Goal: Task Accomplishment & Management: Use online tool/utility

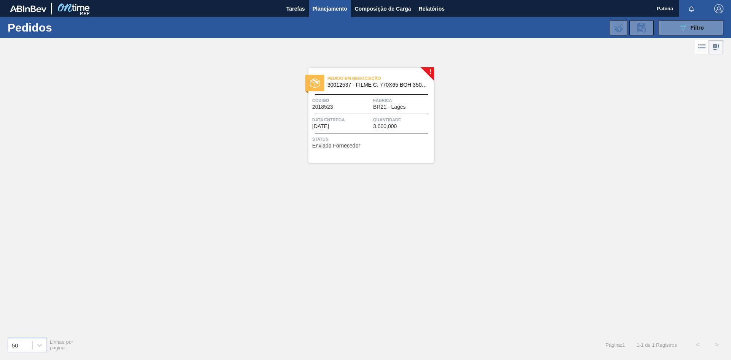
drag, startPoint x: 0, startPoint y: 0, endPoint x: 324, endPoint y: 12, distance: 324.0
click at [324, 12] on span "Planejamento" at bounding box center [329, 8] width 35 height 9
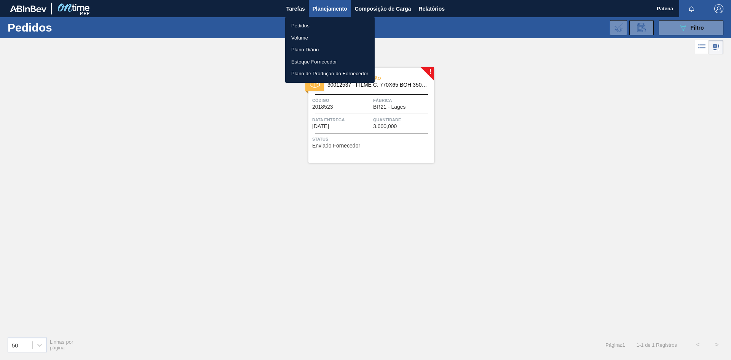
click at [320, 23] on li "Pedidos" at bounding box center [329, 26] width 89 height 12
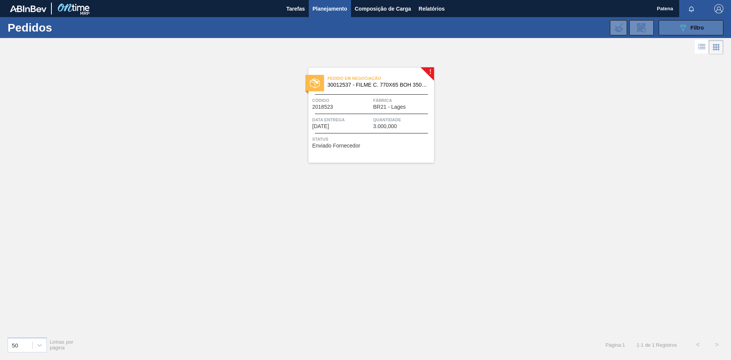
click at [700, 30] on span "Filtro" at bounding box center [696, 28] width 13 height 6
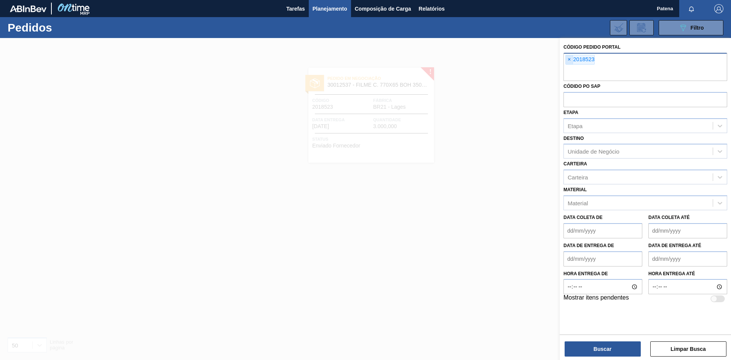
click at [570, 60] on span "×" at bounding box center [568, 59] width 7 height 9
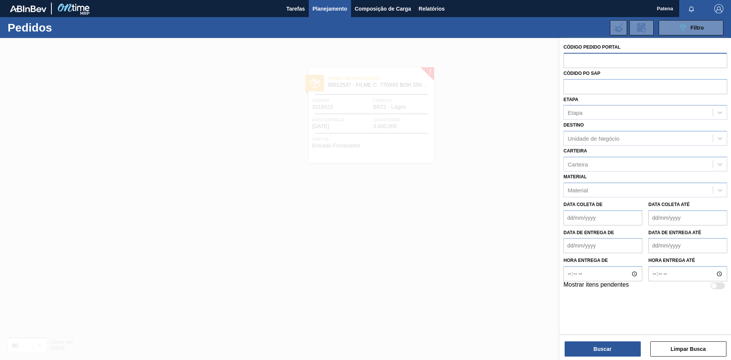
click at [340, 10] on span "Planejamento" at bounding box center [329, 8] width 35 height 9
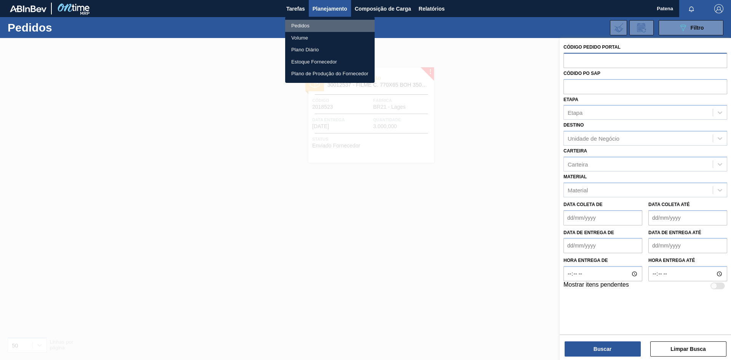
click at [331, 27] on li "Pedidos" at bounding box center [329, 26] width 89 height 12
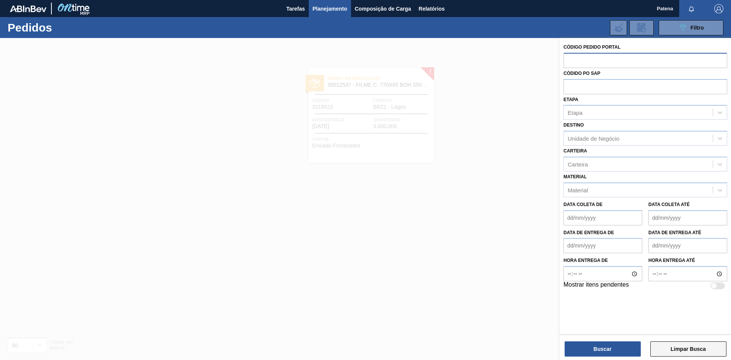
click at [677, 346] on button "Limpar Busca" at bounding box center [688, 349] width 76 height 15
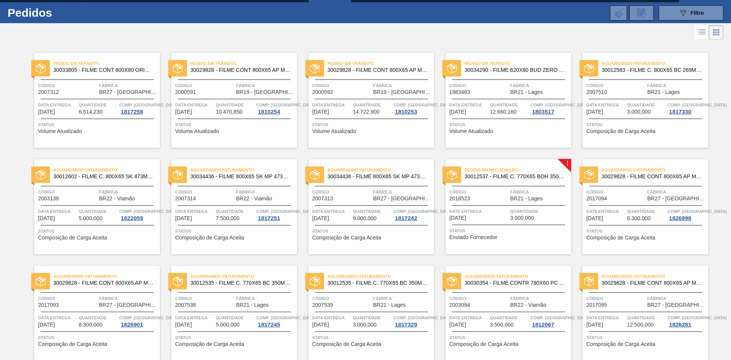
scroll to position [14, 0]
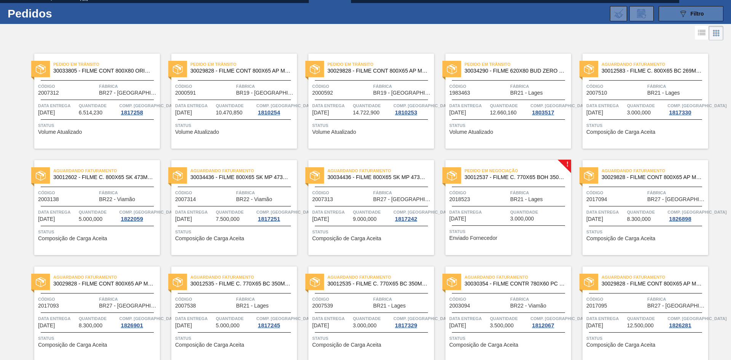
click at [671, 13] on button "089F7B8B-B2A5-4AFE-B5C0-19BA573D28AC Filtro" at bounding box center [690, 13] width 65 height 15
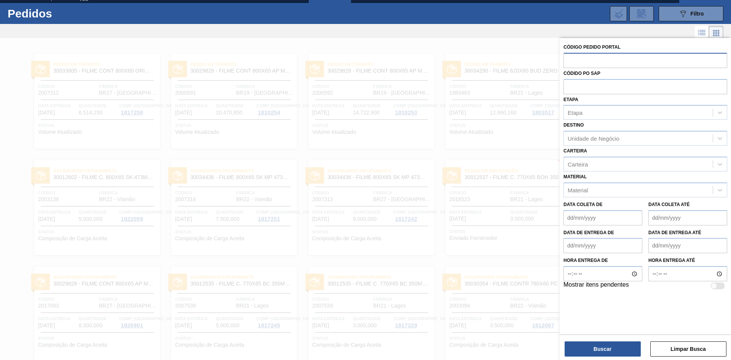
click at [592, 60] on input "text" at bounding box center [645, 60] width 164 height 14
type input "2016936"
click at [627, 348] on button "Buscar" at bounding box center [602, 349] width 76 height 15
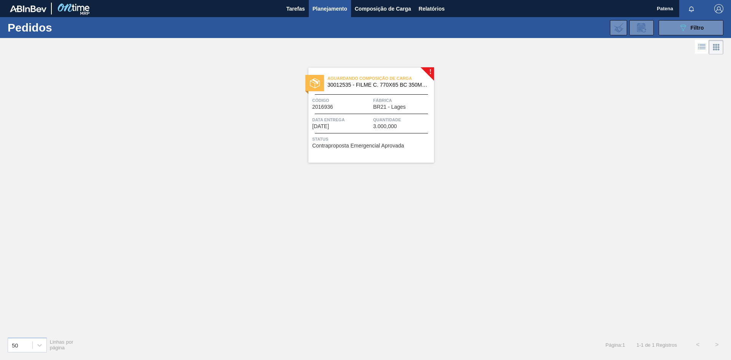
scroll to position [0, 0]
click at [354, 93] on div "Aguardando Composição de Carga 30012535 - FILME C. 770X65 BC 350ML C12 429 Códi…" at bounding box center [371, 115] width 126 height 95
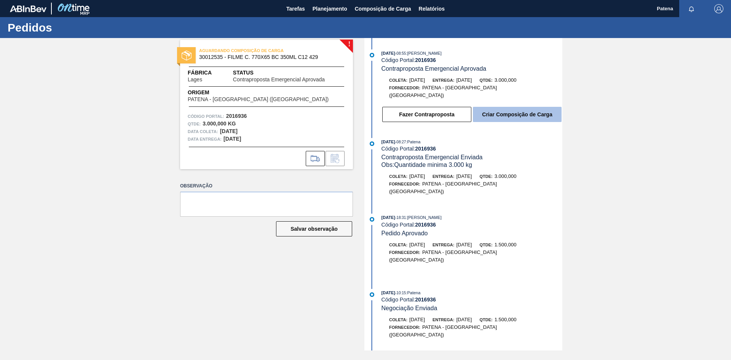
click at [512, 110] on button "Criar Composição de Carga" at bounding box center [517, 114] width 89 height 15
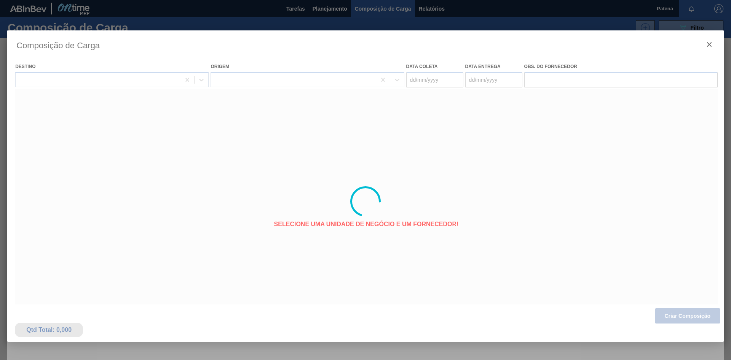
type coleta "[DATE]"
type entrega "[DATE]"
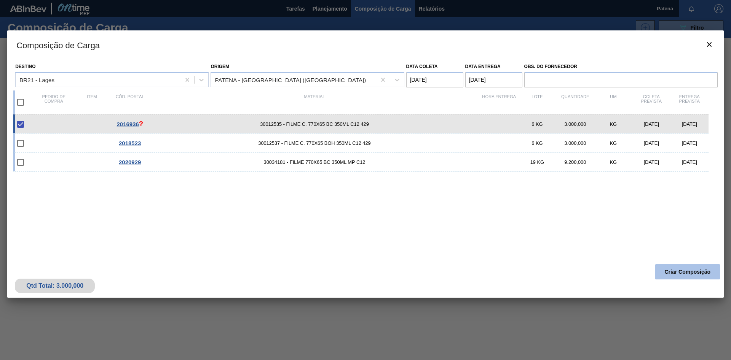
click at [670, 271] on button "Criar Composição" at bounding box center [687, 271] width 65 height 15
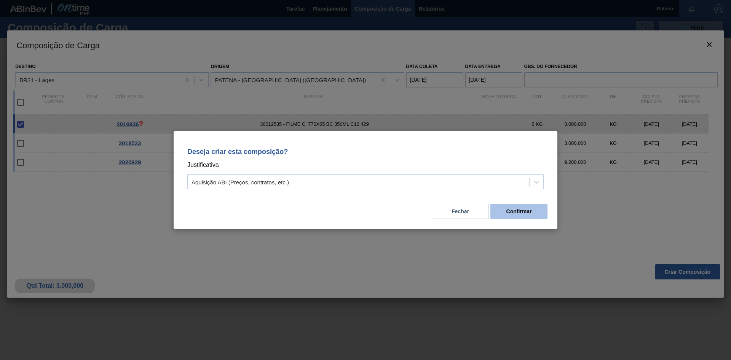
click at [519, 213] on button "Confirmar" at bounding box center [518, 211] width 57 height 15
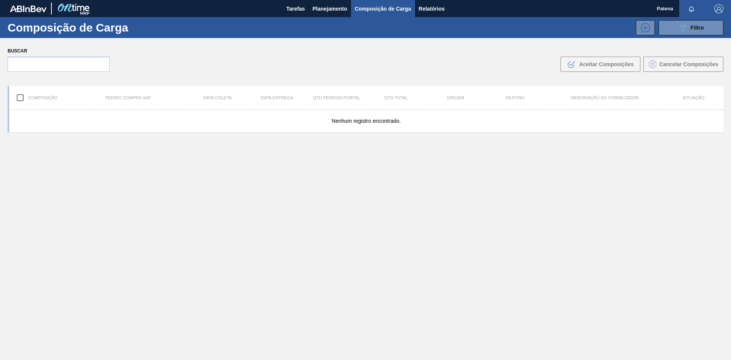
click at [479, 227] on div "Nenhum registro encontrado." at bounding box center [365, 253] width 715 height 286
click at [678, 29] on icon "089F7B8B-B2A5-4AFE-B5C0-19BA573D28AC" at bounding box center [682, 27] width 9 height 9
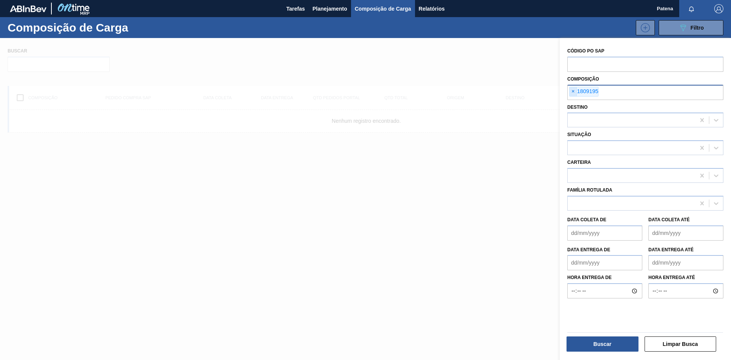
click at [575, 92] on span "×" at bounding box center [572, 91] width 7 height 9
click at [580, 62] on input "text" at bounding box center [645, 64] width 156 height 14
type input "2016936"
click at [608, 339] on button "Buscar" at bounding box center [602, 344] width 72 height 15
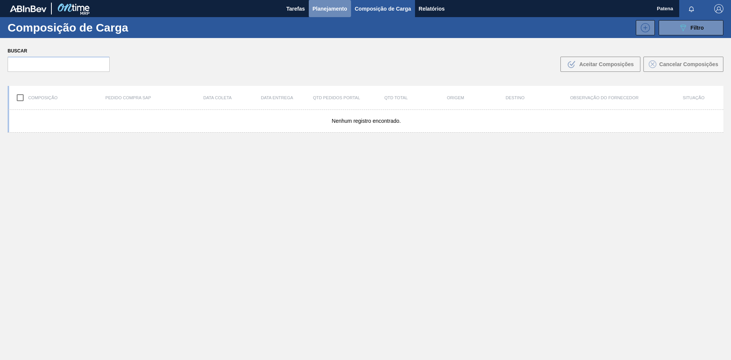
click at [336, 10] on span "Planejamento" at bounding box center [329, 8] width 35 height 9
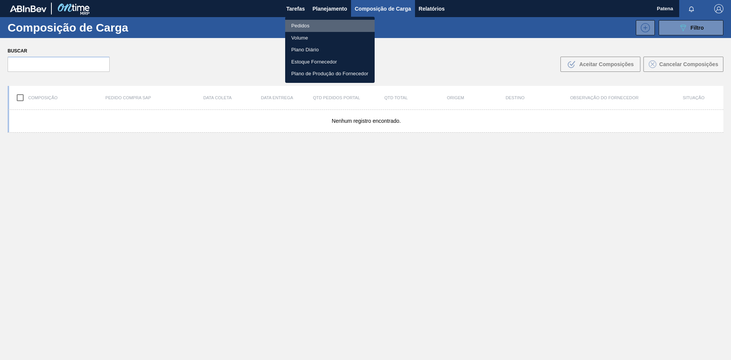
click at [332, 26] on li "Pedidos" at bounding box center [329, 26] width 89 height 12
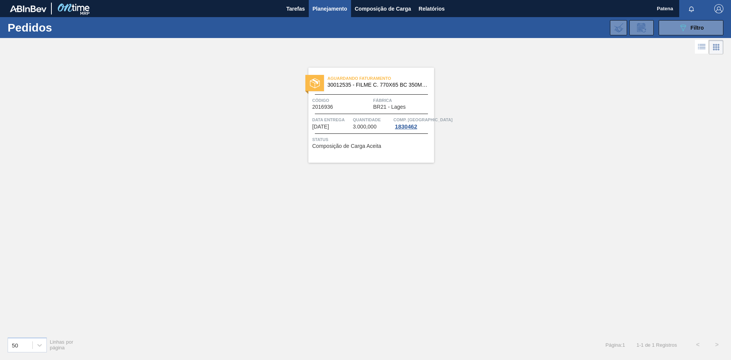
click at [360, 88] on div "Aguardando Faturamento 30012535 - FILME C. 770X65 BC 350ML C12 429" at bounding box center [371, 81] width 126 height 17
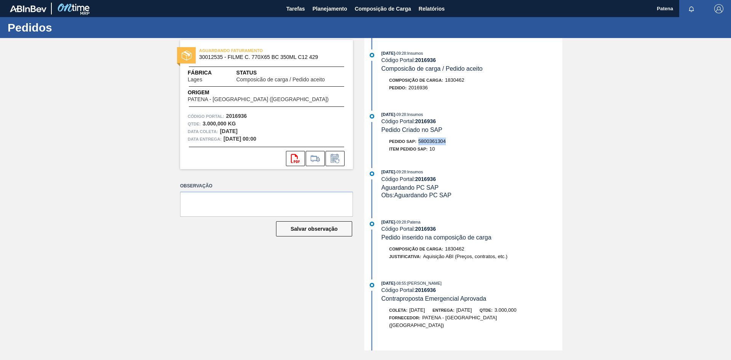
drag, startPoint x: 447, startPoint y: 143, endPoint x: 420, endPoint y: 140, distance: 27.9
click at [419, 140] on div "Pedido SAP: 5800361304" at bounding box center [471, 142] width 181 height 8
copy span "5800361304"
click at [150, 227] on div "AGUARDANDO FATURAMENTO 30012535 - FILME C. 770X65 BC 350ML C12 429 Fábrica Lage…" at bounding box center [365, 194] width 731 height 313
click at [250, 304] on div "AGUARDANDO FATURAMENTO 30012535 - FILME C. 770X65 BC 350ML C12 429 Fábrica Lage…" at bounding box center [261, 194] width 184 height 313
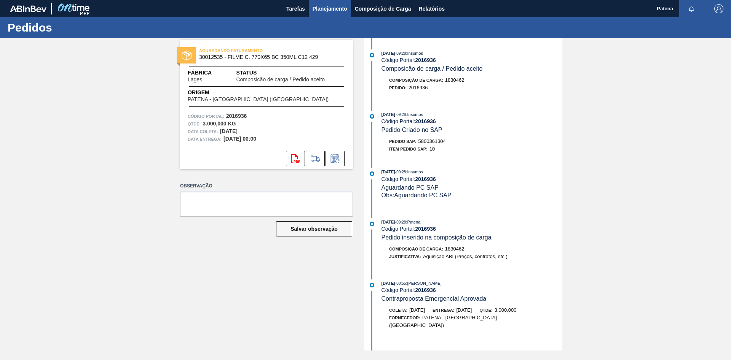
click at [331, 11] on span "Planejamento" at bounding box center [329, 8] width 35 height 9
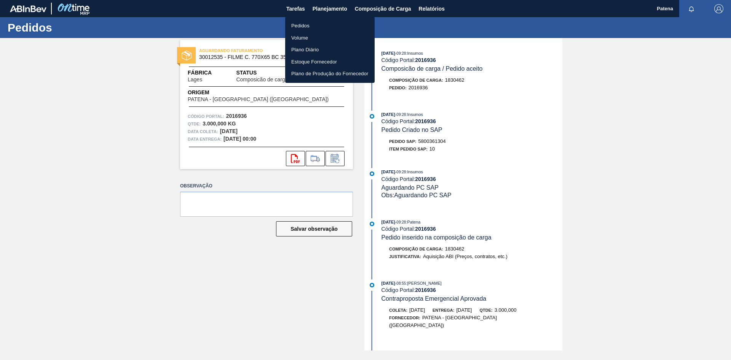
click at [303, 27] on li "Pedidos" at bounding box center [329, 26] width 89 height 12
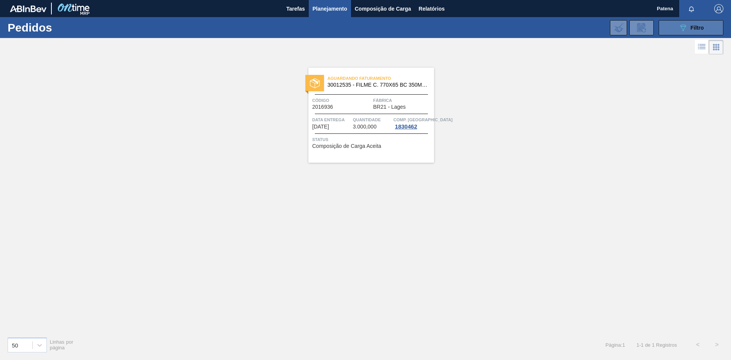
click at [683, 24] on button "089F7B8B-B2A5-4AFE-B5C0-19BA573D28AC Filtro" at bounding box center [690, 27] width 65 height 15
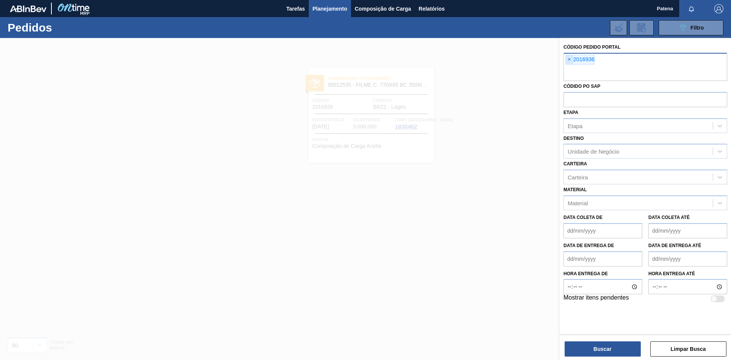
click at [569, 59] on span "×" at bounding box center [568, 59] width 7 height 9
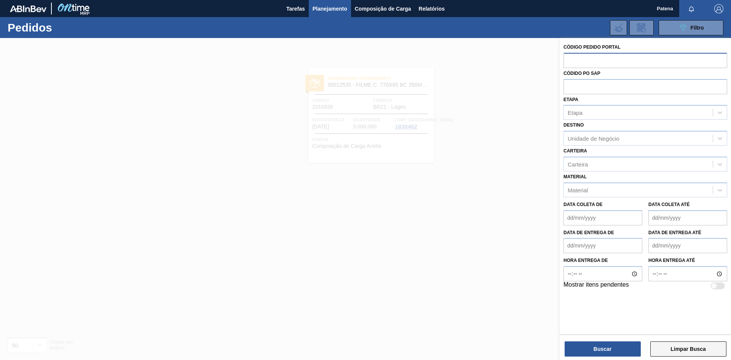
click at [679, 350] on button "Limpar Busca" at bounding box center [688, 349] width 76 height 15
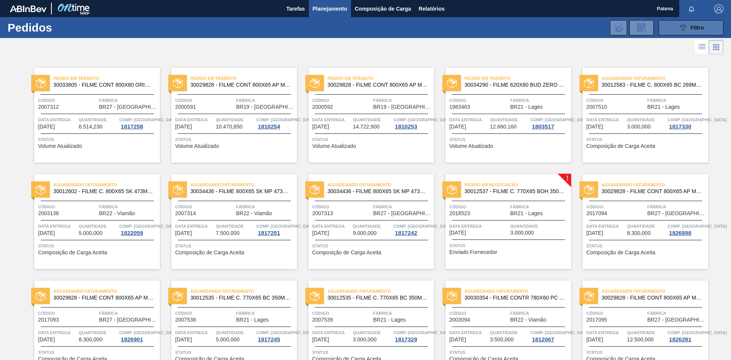
click at [684, 23] on icon "089F7B8B-B2A5-4AFE-B5C0-19BA573D28AC" at bounding box center [682, 27] width 9 height 9
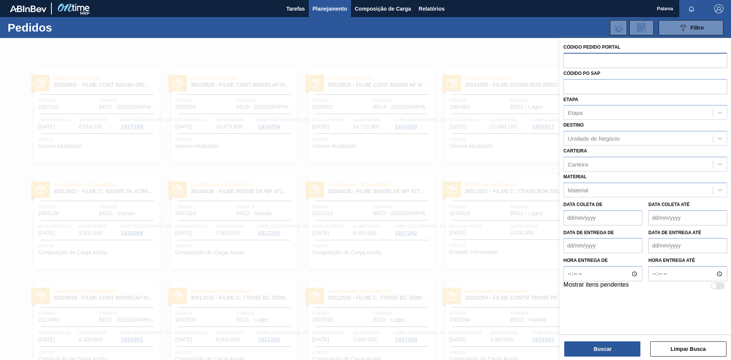
click at [592, 62] on input "text" at bounding box center [645, 60] width 164 height 14
type input "2018523"
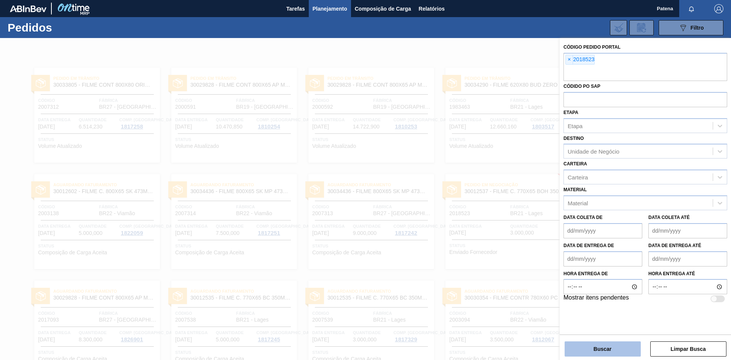
click at [605, 343] on button "Buscar" at bounding box center [602, 349] width 76 height 15
